Goal: Task Accomplishment & Management: Manage account settings

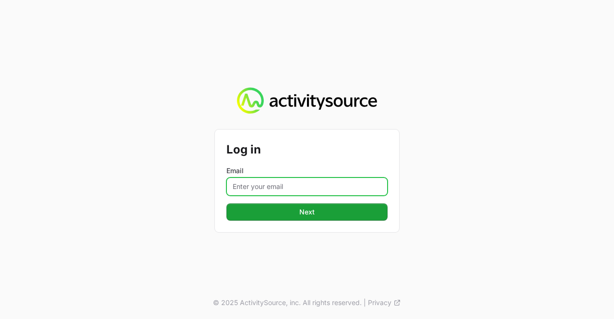
click at [287, 182] on input "Email" at bounding box center [306, 186] width 161 height 18
type input "[PERSON_NAME][EMAIL_ADDRESS][DOMAIN_NAME]"
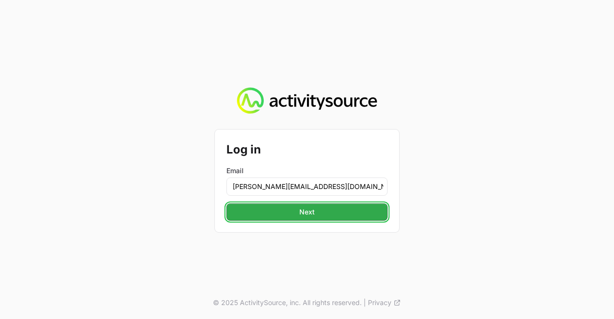
click at [280, 216] on span "Next" at bounding box center [307, 212] width 150 height 12
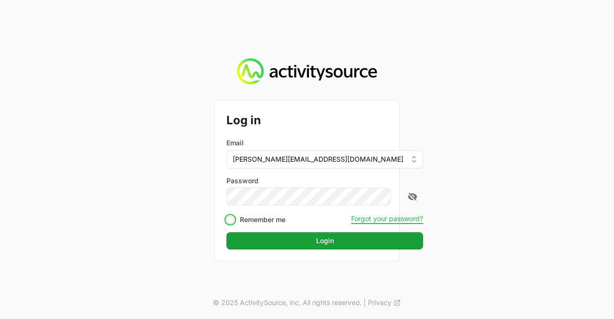
click at [232, 223] on input "Remember me" at bounding box center [230, 220] width 8 height 8
checkbox input "true"
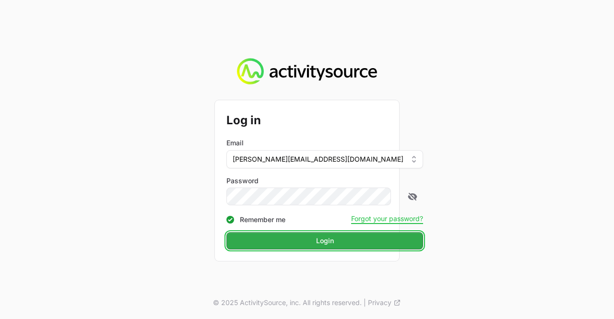
click at [279, 243] on span "Login" at bounding box center [324, 241] width 185 height 12
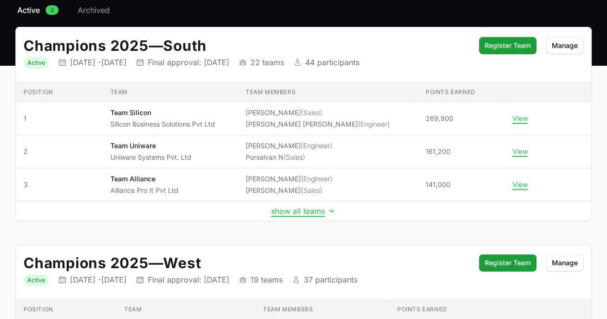
scroll to position [66, 0]
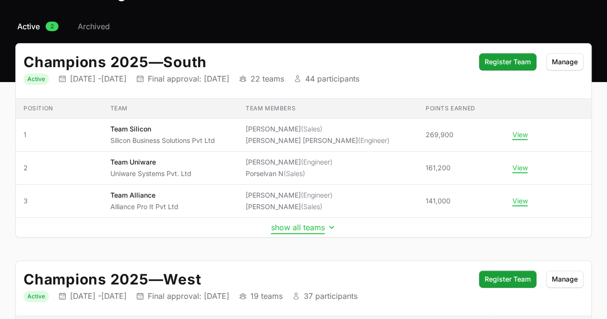
click at [327, 226] on icon "Initiative details" at bounding box center [332, 228] width 10 height 10
